Goal: Task Accomplishment & Management: Manage account settings

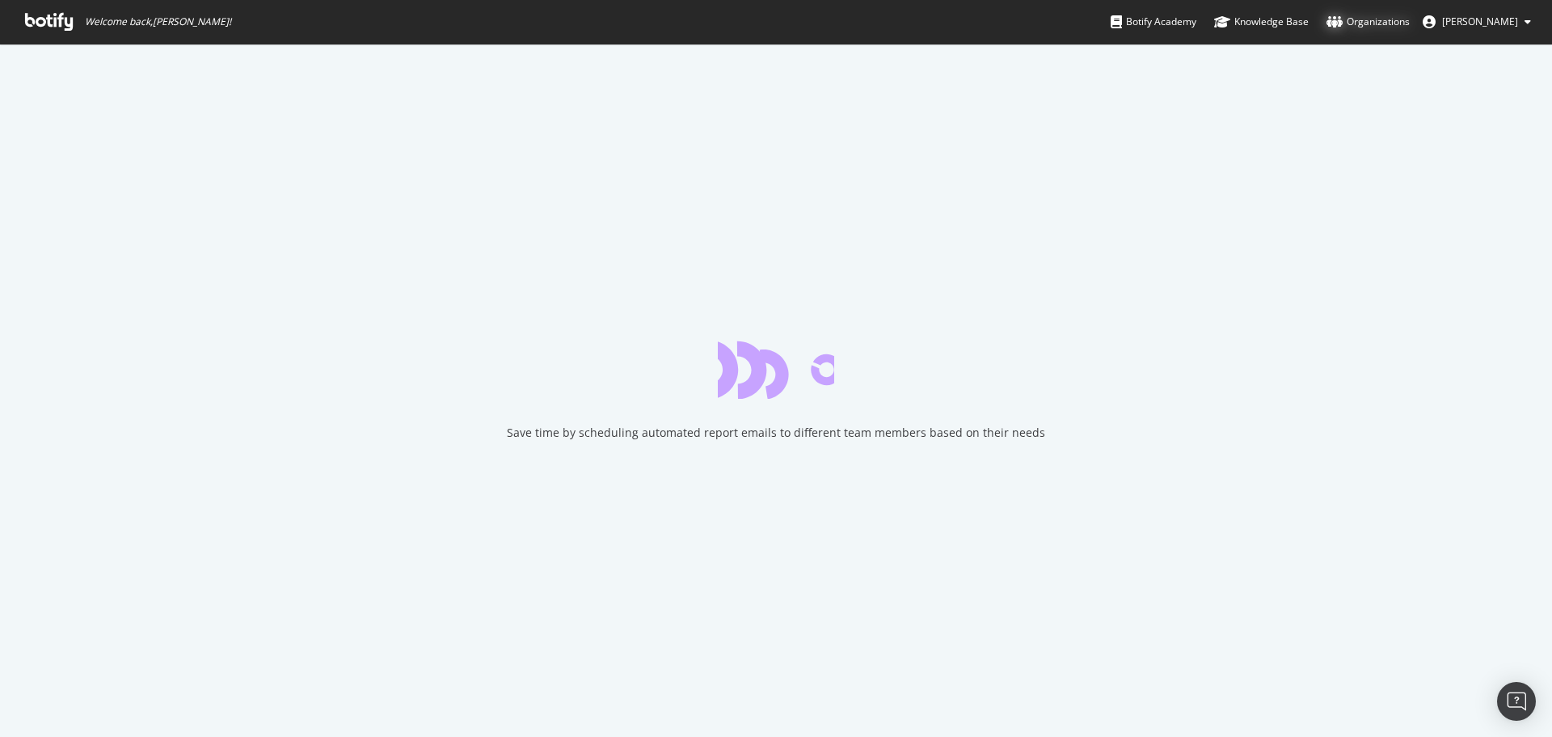
click at [1375, 24] on div "Organizations" at bounding box center [1368, 22] width 83 height 16
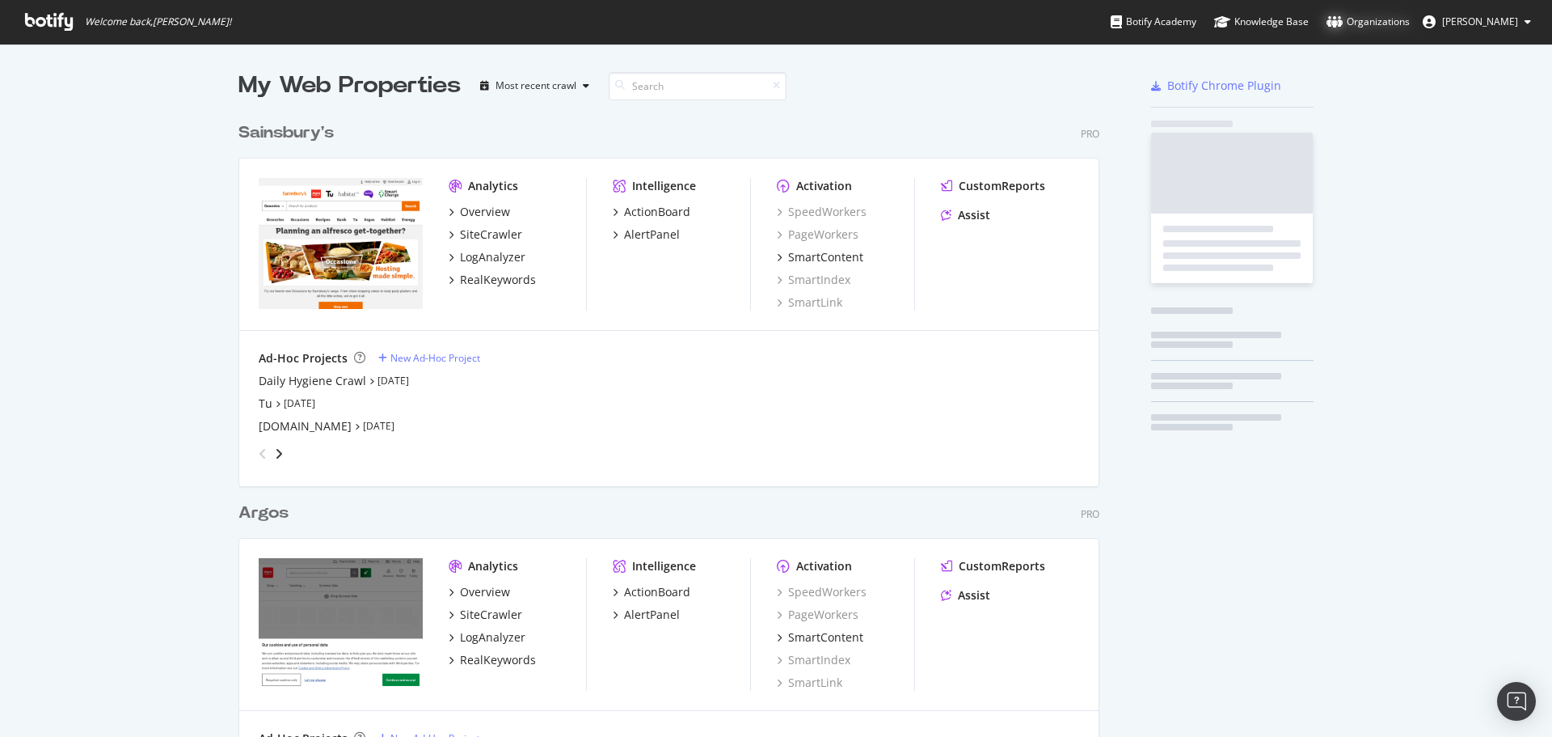
scroll to position [748, 862]
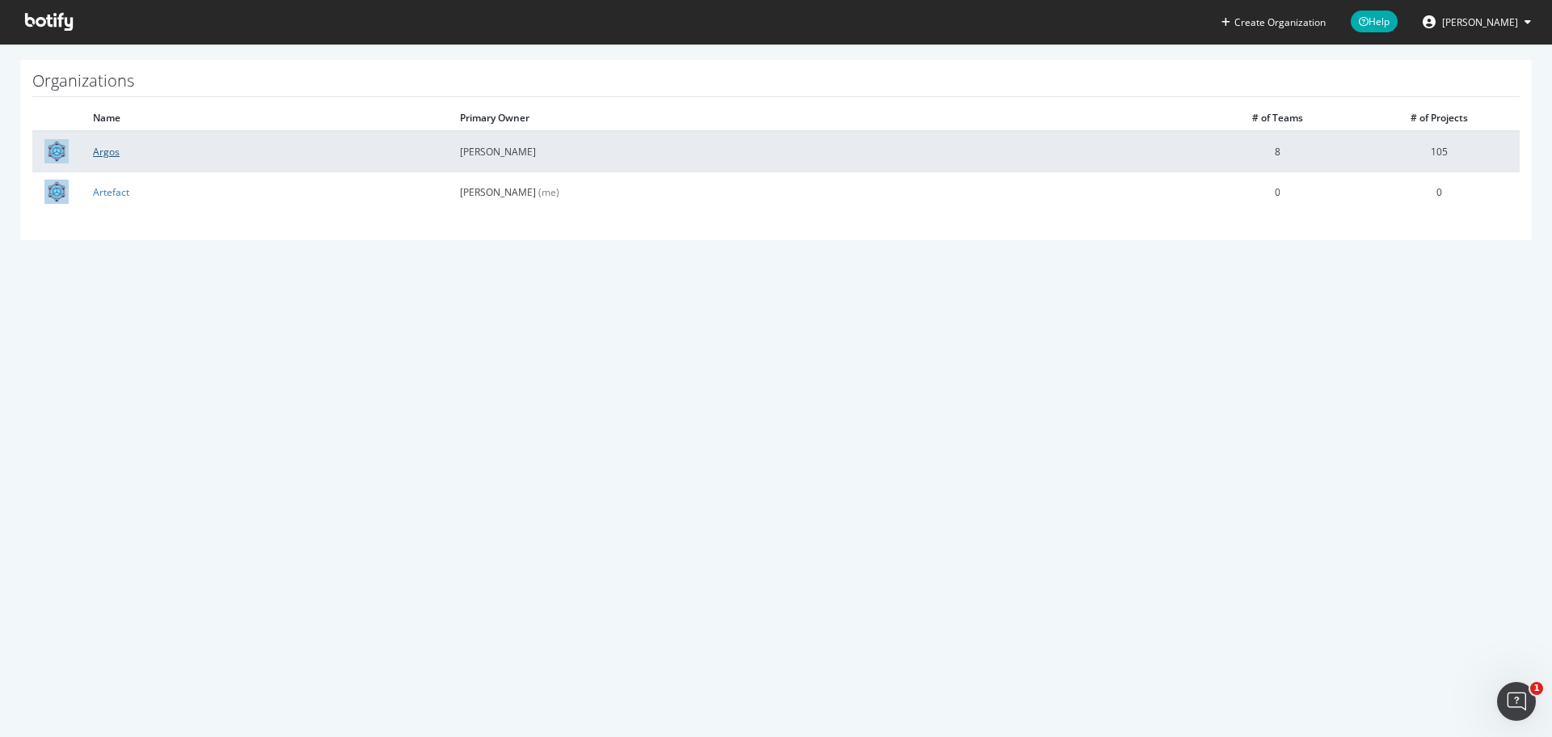
click at [103, 151] on link "Argos" at bounding box center [106, 152] width 27 height 14
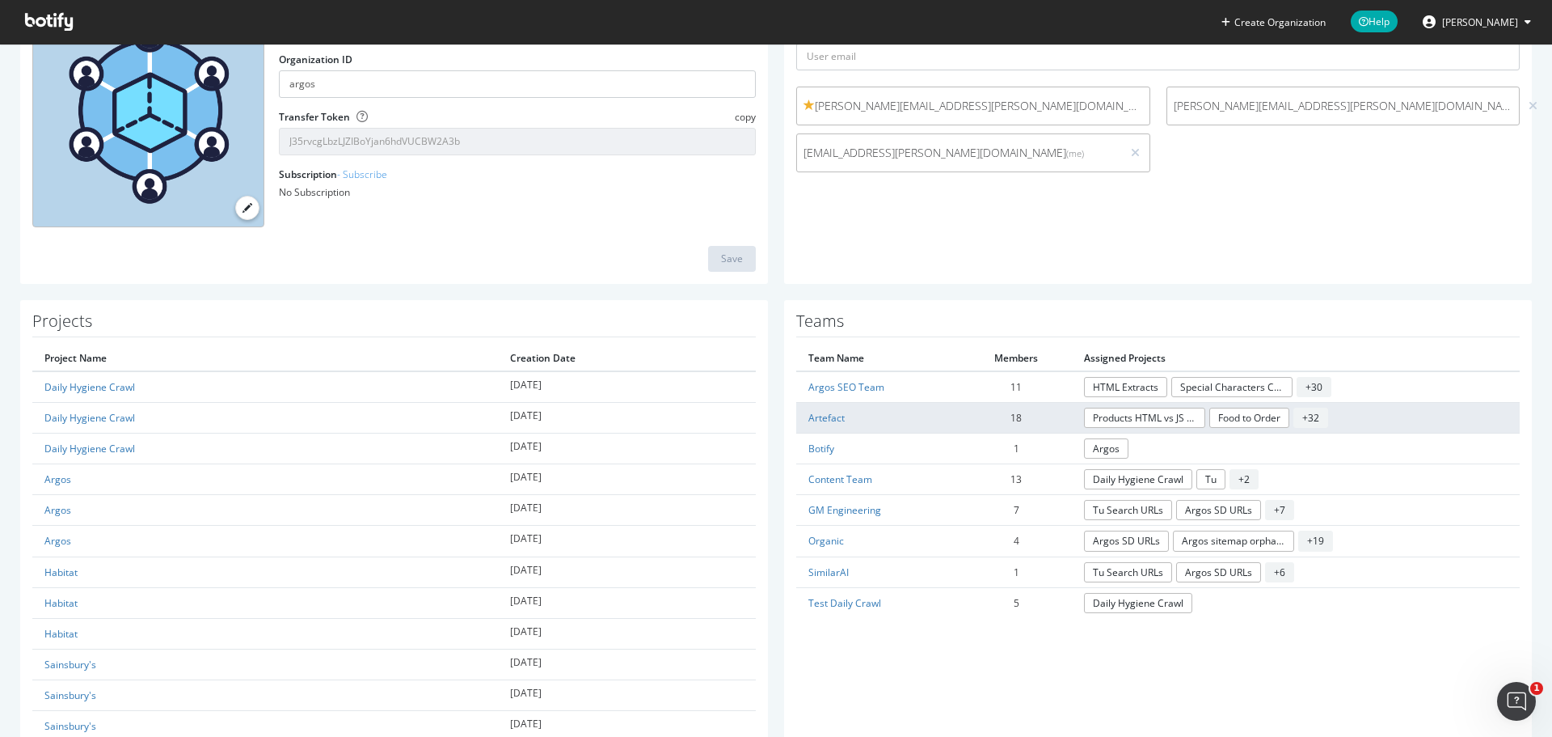
scroll to position [162, 0]
click at [830, 418] on link "Artefact" at bounding box center [827, 416] width 36 height 14
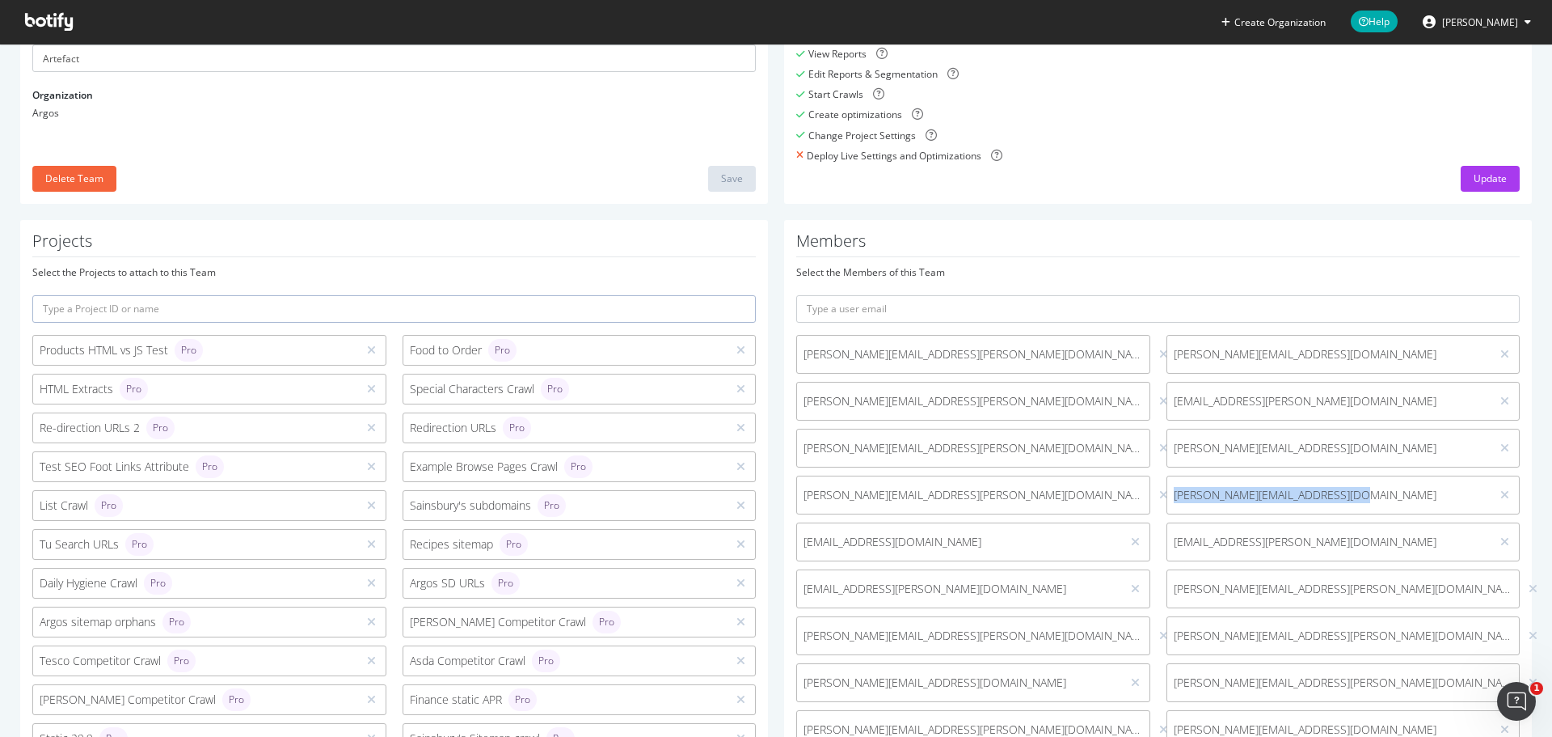
drag, startPoint x: 1330, startPoint y: 492, endPoint x: 1161, endPoint y: 478, distance: 169.6
click at [1167, 478] on div "[PERSON_NAME][EMAIL_ADDRESS][DOMAIN_NAME]" at bounding box center [1344, 494] width 354 height 39
copy span "[PERSON_NAME][EMAIL_ADDRESS][DOMAIN_NAME]"
click at [1501, 495] on icon at bounding box center [1505, 494] width 9 height 11
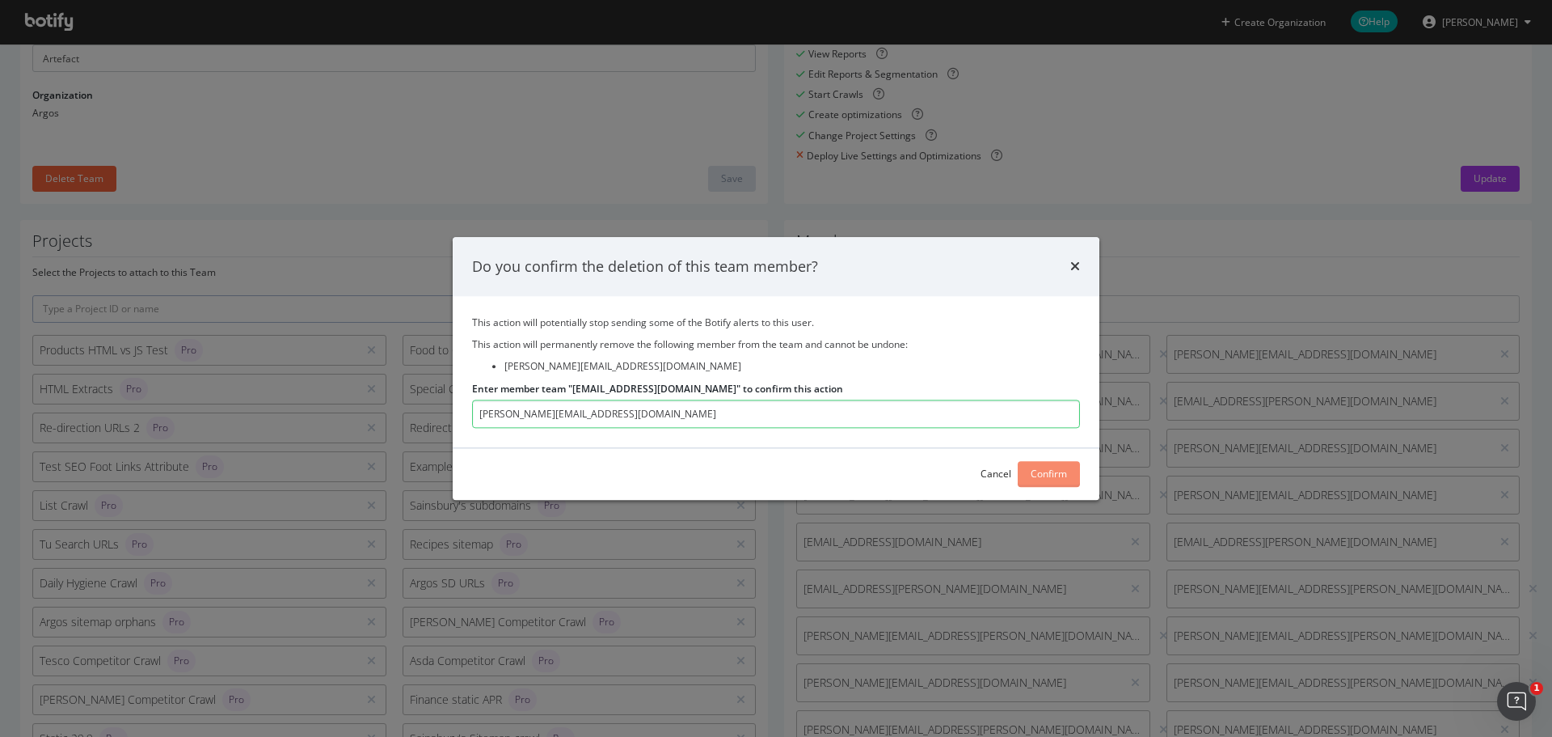
type input "[PERSON_NAME][EMAIL_ADDRESS][DOMAIN_NAME]"
click at [1062, 470] on div "Confirm" at bounding box center [1049, 474] width 36 height 14
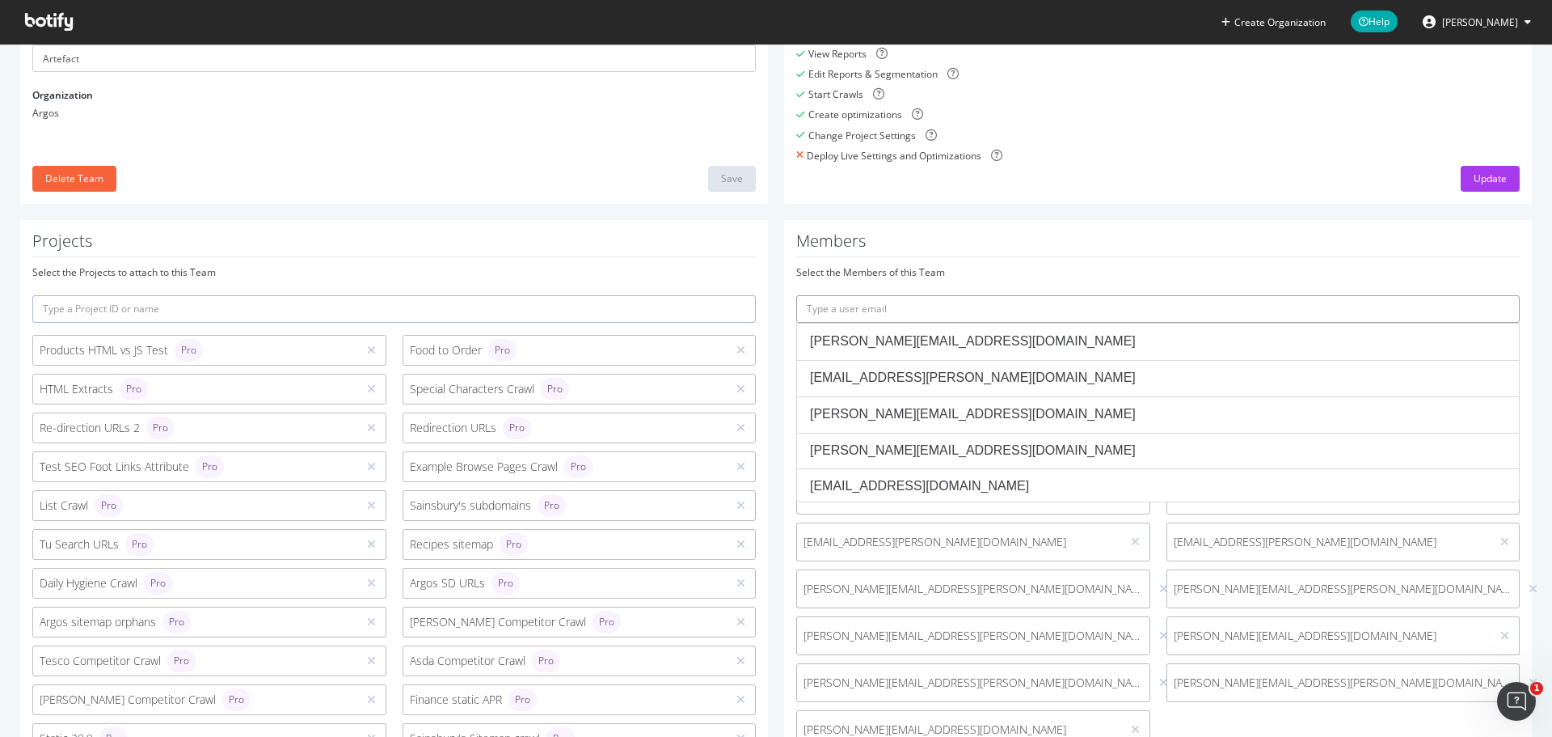
click at [915, 307] on input "text" at bounding box center [1158, 308] width 724 height 27
paste input "[PERSON_NAME][EMAIL_ADDRESS][DOMAIN_NAME]"
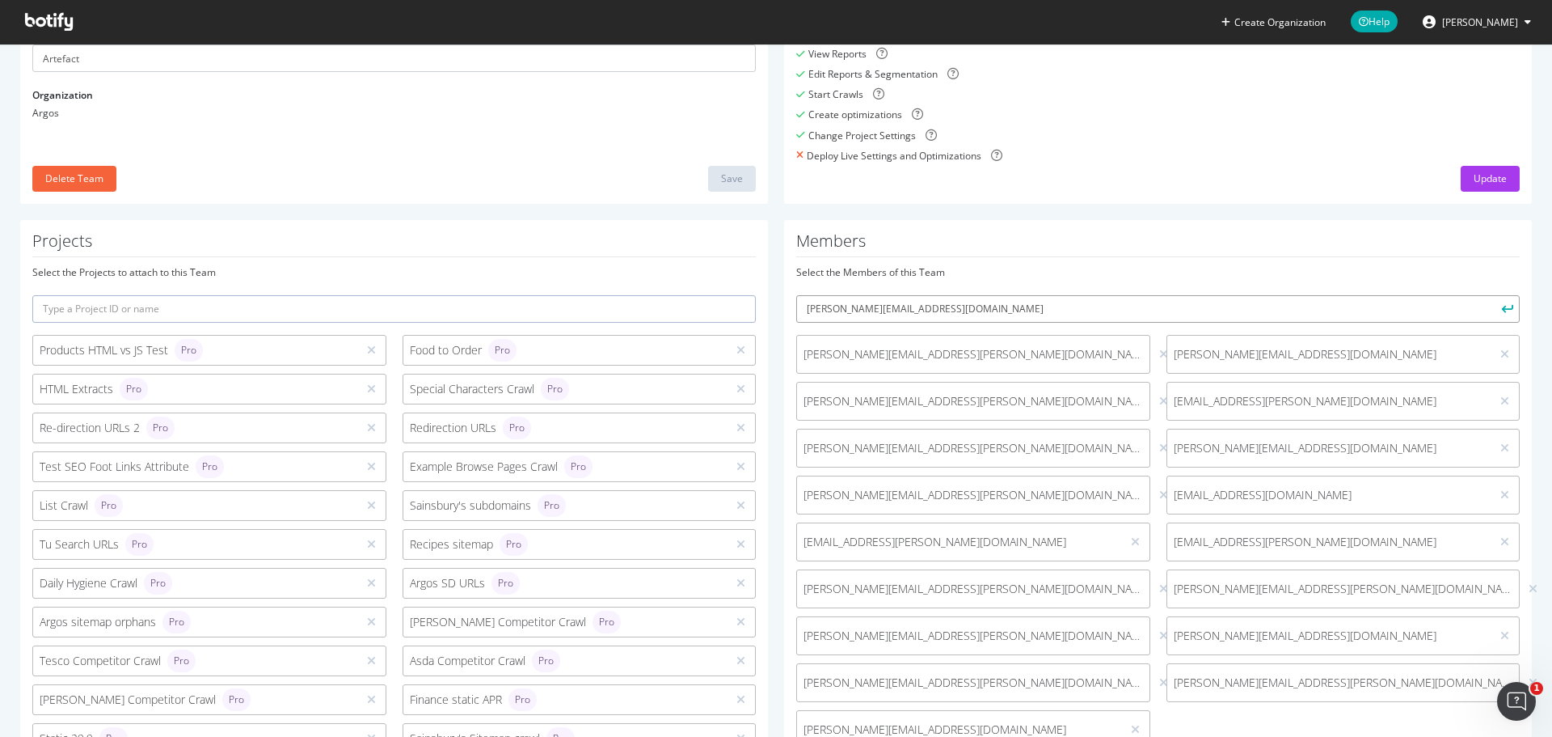
type input "[PERSON_NAME][EMAIL_ADDRESS][DOMAIN_NAME]"
click at [1493, 295] on button "submit" at bounding box center [1506, 308] width 27 height 27
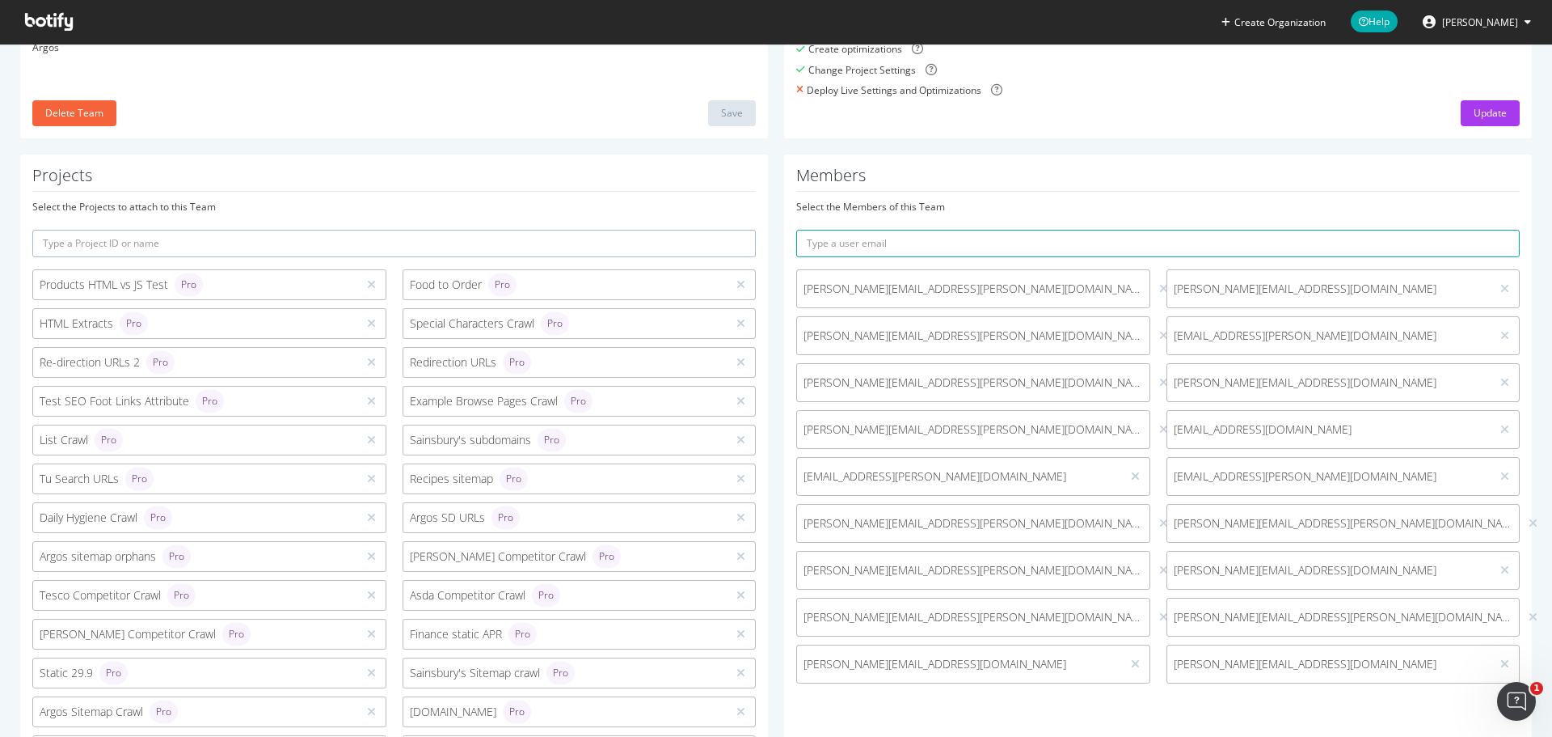
scroll to position [243, 0]
